Goal: Task Accomplishment & Management: Use online tool/utility

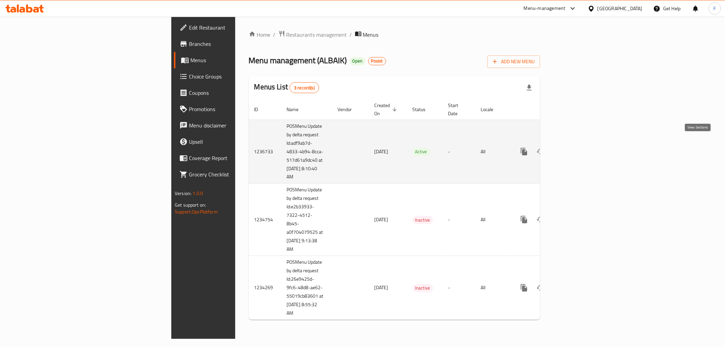
click at [577, 147] on icon "enhanced table" at bounding box center [573, 151] width 8 height 8
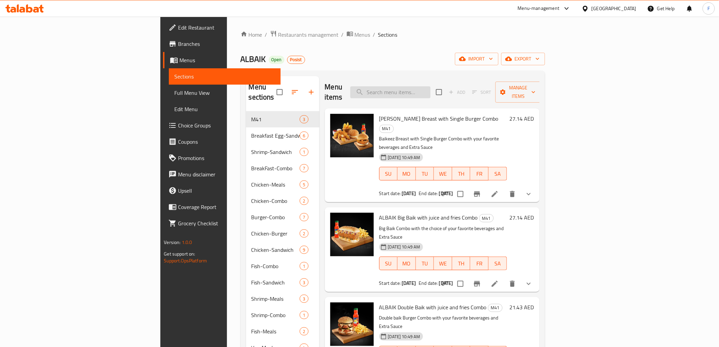
click at [431, 91] on input "search" at bounding box center [390, 92] width 80 height 12
paste input "Baikeez Breast and cheese burger filler Combo"
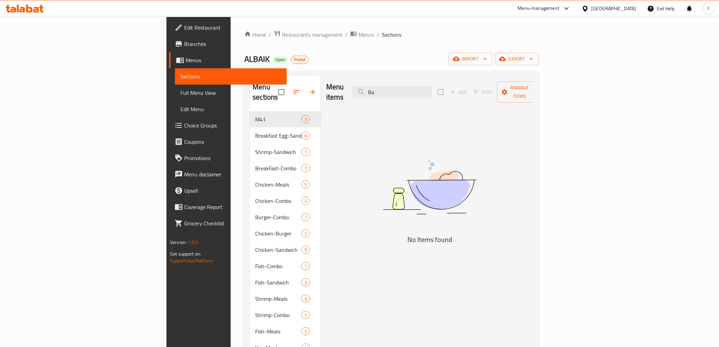
type input "B"
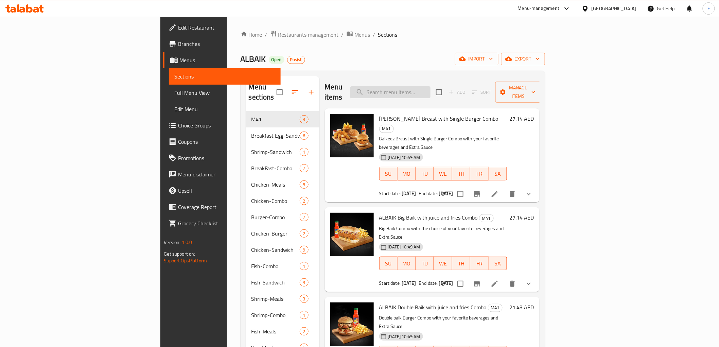
click at [431, 86] on input "search" at bounding box center [390, 92] width 80 height 12
paste input "ALBAIK Double Baik Combo"
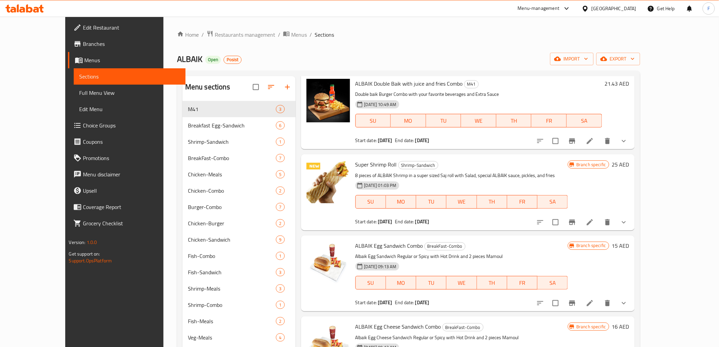
scroll to position [189, 0]
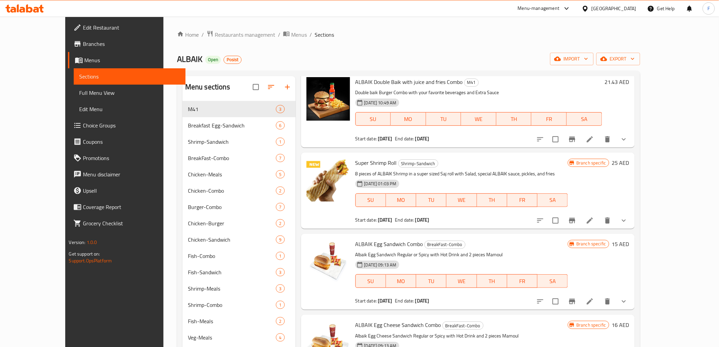
type input "ALBAIK"
